Goal: Navigation & Orientation: Find specific page/section

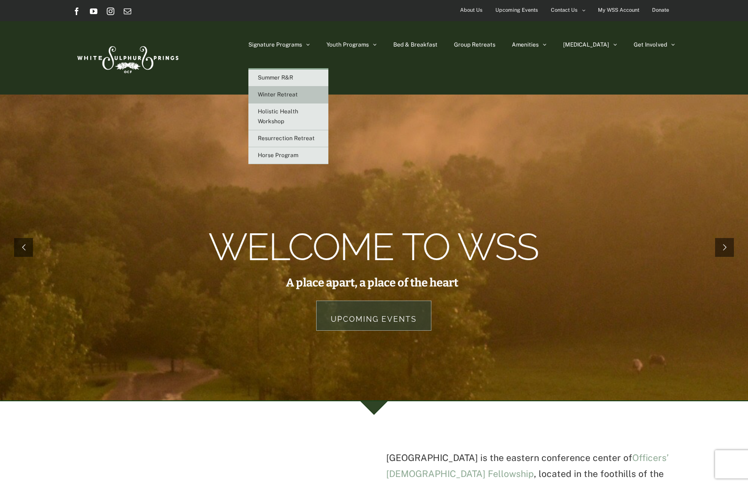
click at [298, 97] on span "Winter Retreat" at bounding box center [278, 94] width 40 height 7
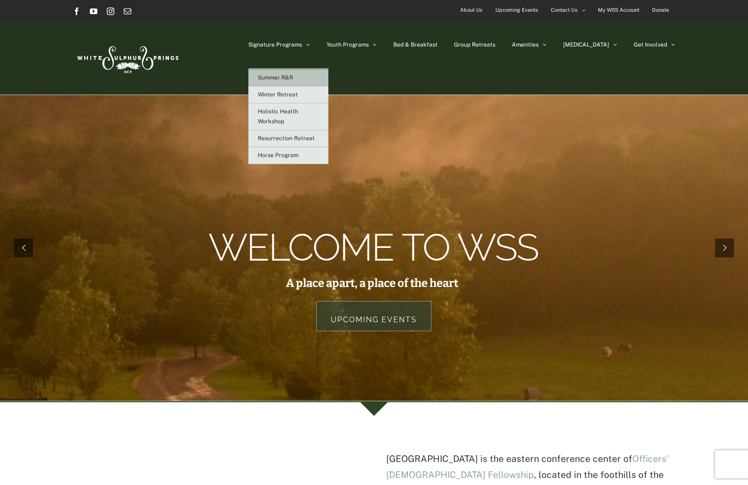
click at [293, 79] on span "Summer R&R" at bounding box center [275, 77] width 35 height 7
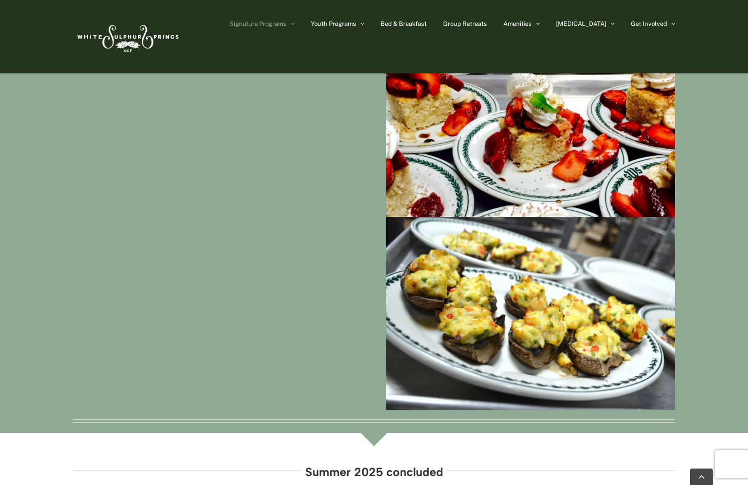
scroll to position [470, 0]
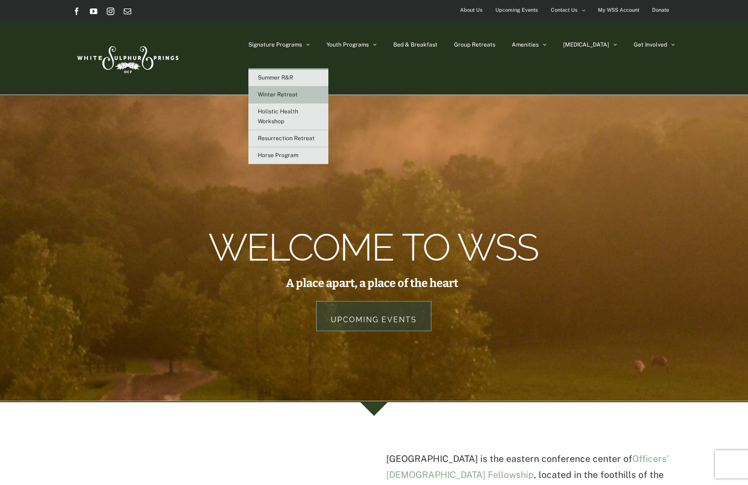
click at [307, 99] on link "Winter Retreat" at bounding box center [288, 95] width 80 height 17
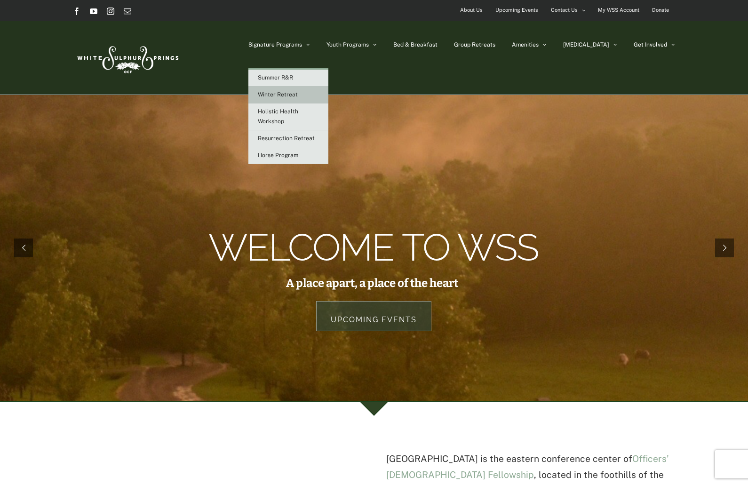
click at [298, 94] on span "Winter Retreat" at bounding box center [278, 94] width 40 height 7
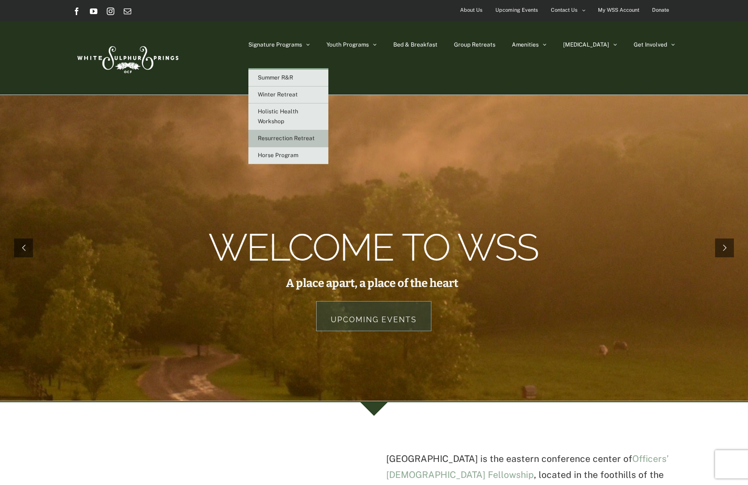
click at [315, 136] on span "Resurrection Retreat" at bounding box center [286, 138] width 57 height 7
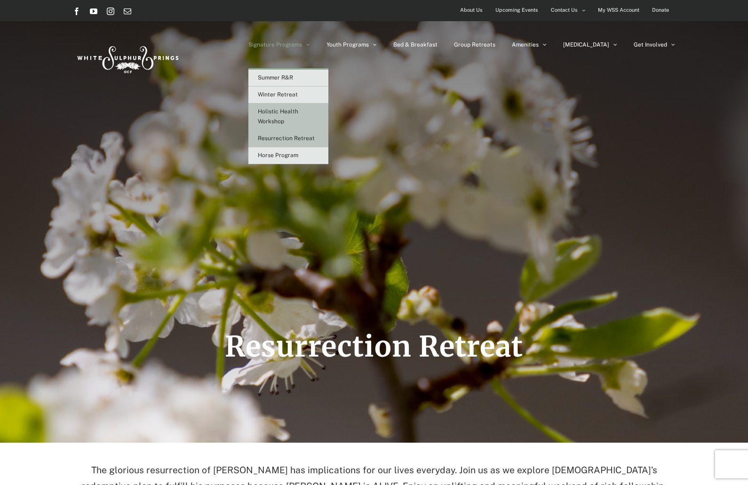
click at [298, 121] on span "Holistic Health Workshop" at bounding box center [278, 116] width 40 height 16
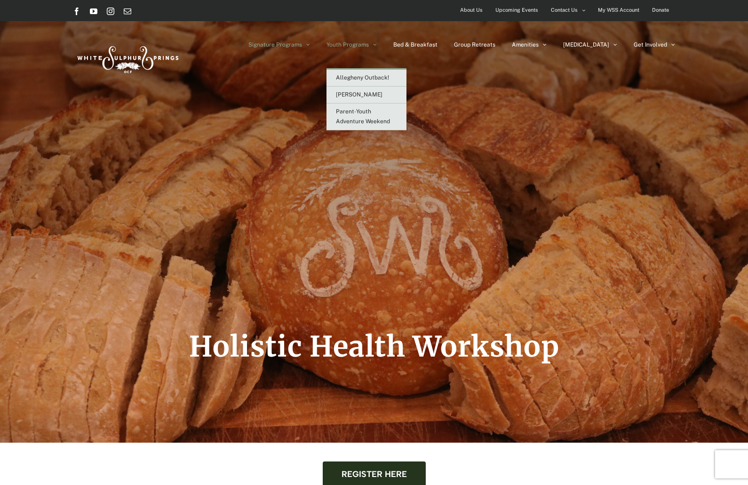
click at [369, 44] on span "Youth Programs" at bounding box center [347, 45] width 42 height 6
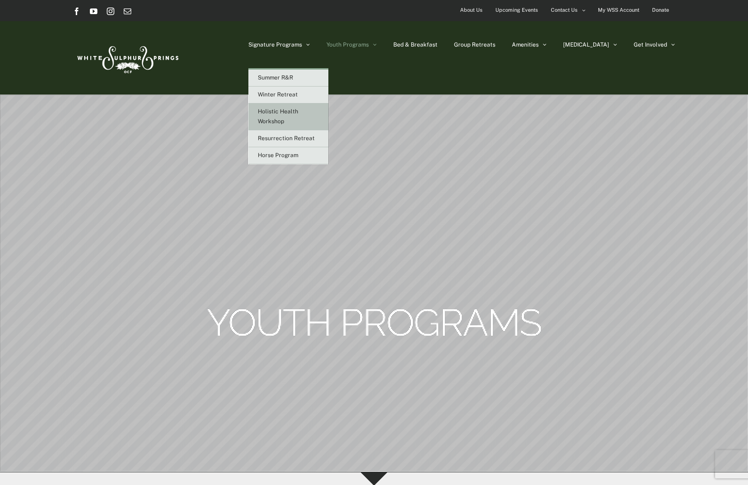
click at [313, 117] on link "Holistic Health Workshop" at bounding box center [288, 116] width 80 height 27
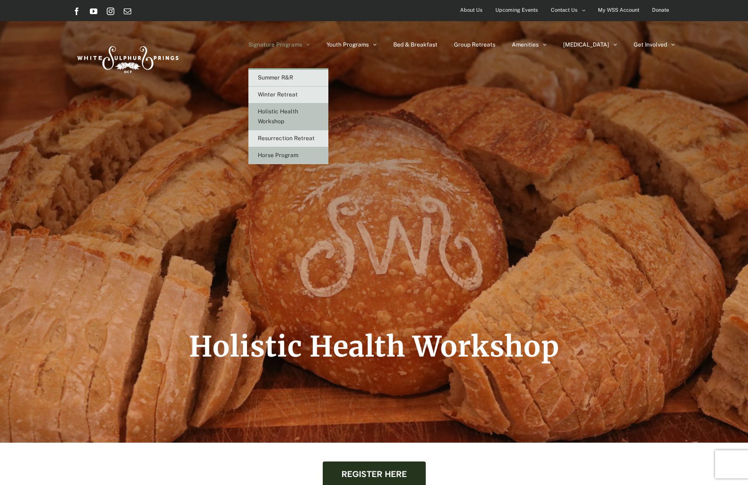
click at [298, 158] on span "Horse Program" at bounding box center [278, 155] width 40 height 7
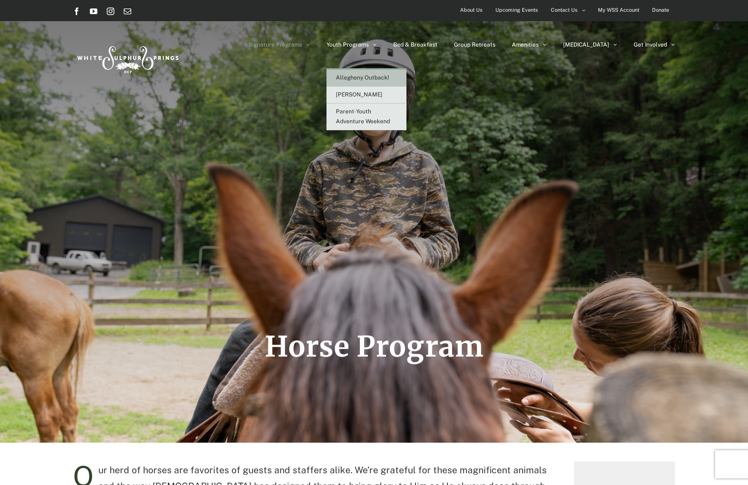
click at [389, 79] on span "Allegheny Outback!" at bounding box center [362, 77] width 53 height 7
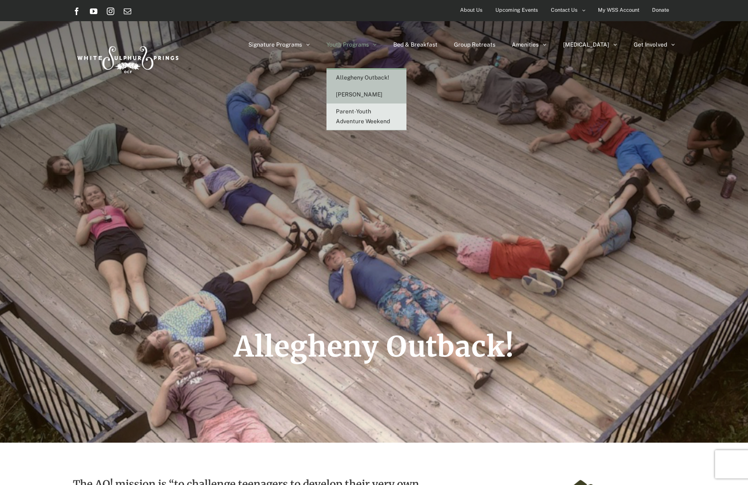
click at [382, 96] on span "[PERSON_NAME]" at bounding box center [359, 94] width 47 height 7
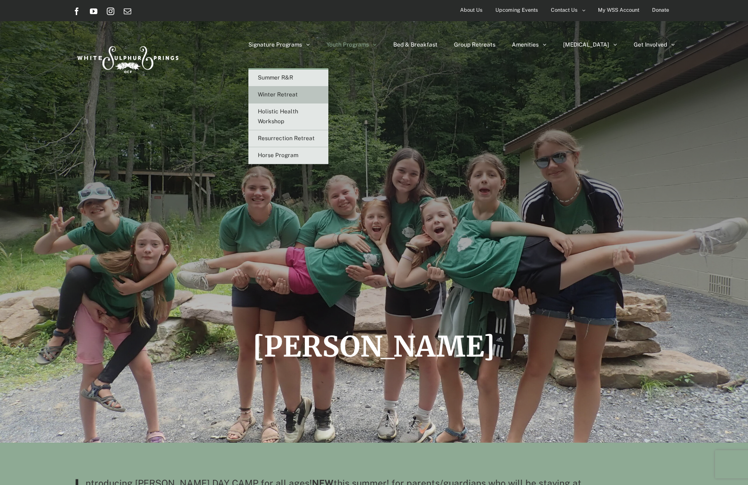
click at [298, 94] on span "Winter Retreat" at bounding box center [278, 94] width 40 height 7
